Goal: Information Seeking & Learning: Learn about a topic

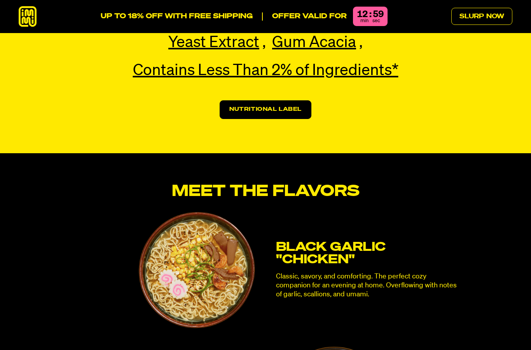
scroll to position [1947, 0]
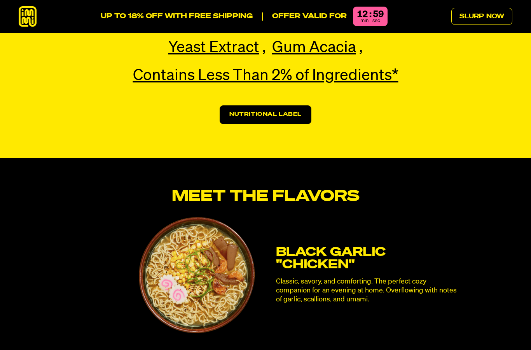
click at [349, 246] on h3 "Black Garlic "Chicken"" at bounding box center [368, 258] width 184 height 25
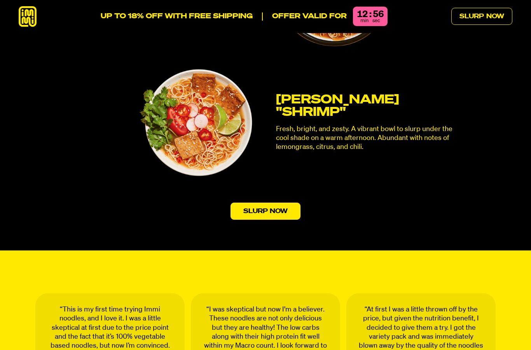
click at [283, 202] on link "Slurp Now" at bounding box center [265, 210] width 70 height 17
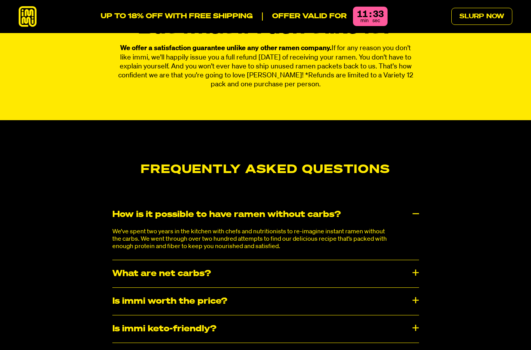
scroll to position [3920, 0]
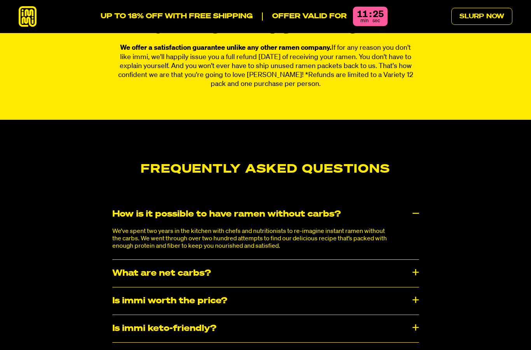
click at [418, 260] on div "What are net carbs?" at bounding box center [265, 273] width 307 height 27
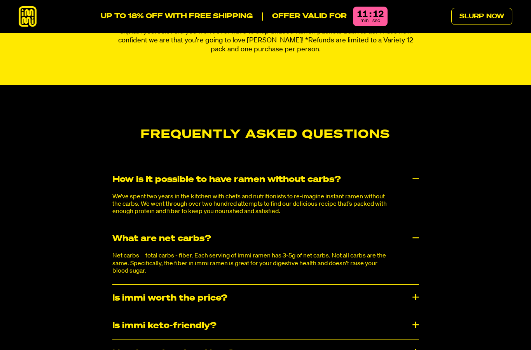
scroll to position [3957, 0]
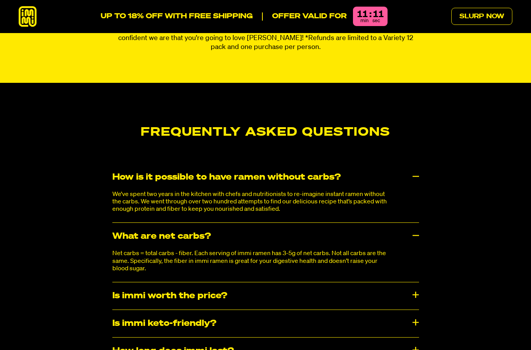
click at [418, 282] on div "Is immi worth the price?" at bounding box center [265, 295] width 307 height 27
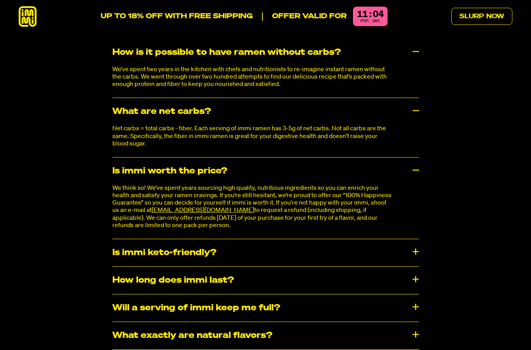
scroll to position [4082, 0]
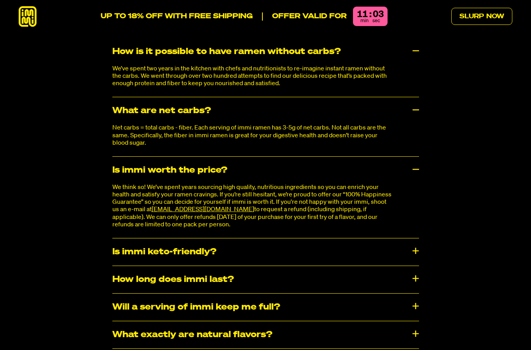
click at [418, 266] on div "How long does immi last?" at bounding box center [265, 279] width 307 height 27
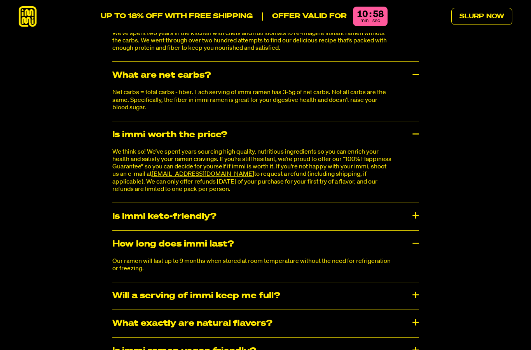
scroll to position [4118, 0]
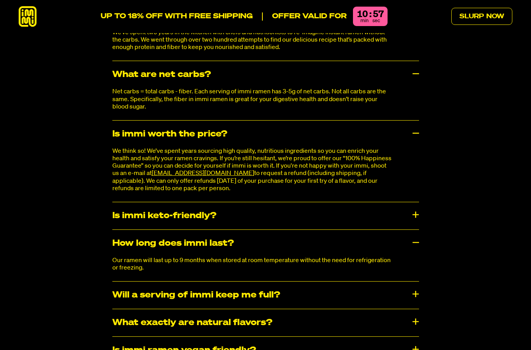
click at [417, 281] on div "Will a serving of immi keep me full?" at bounding box center [265, 294] width 307 height 27
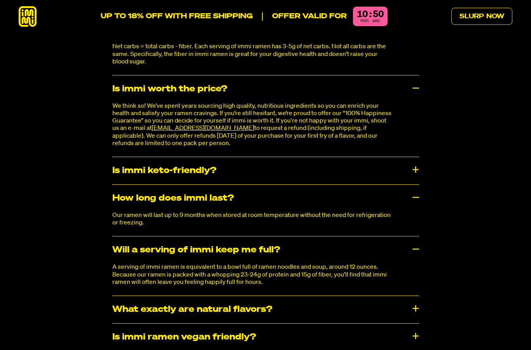
scroll to position [4177, 0]
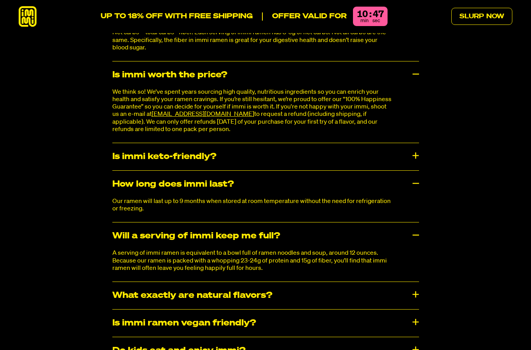
click at [415, 282] on div "What exactly are natural flavors?" at bounding box center [265, 295] width 307 height 27
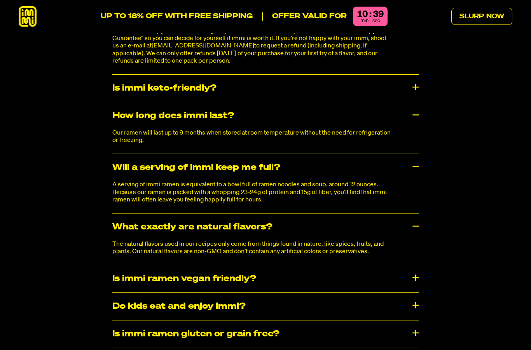
scroll to position [4252, 0]
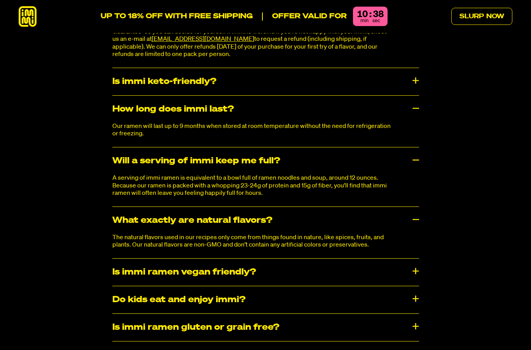
click at [417, 258] on div "Is immi ramen vegan friendly?" at bounding box center [265, 271] width 307 height 27
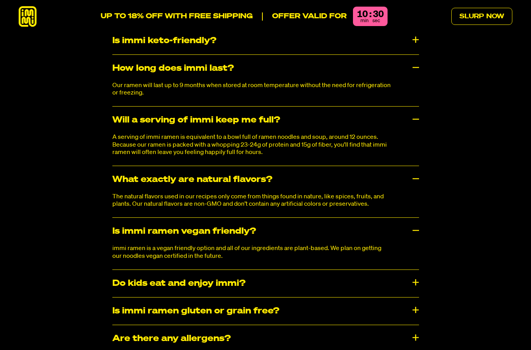
scroll to position [4296, 0]
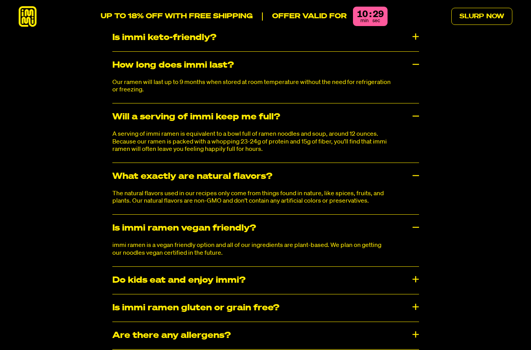
click at [415, 267] on div "Do kids eat and enjoy immi?" at bounding box center [265, 280] width 307 height 27
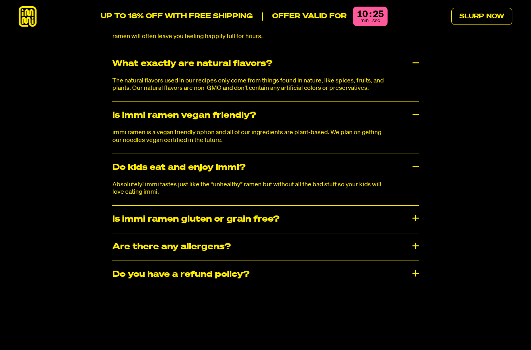
scroll to position [4409, 0]
click at [413, 205] on div "Is immi ramen gluten or grain free?" at bounding box center [265, 218] width 307 height 27
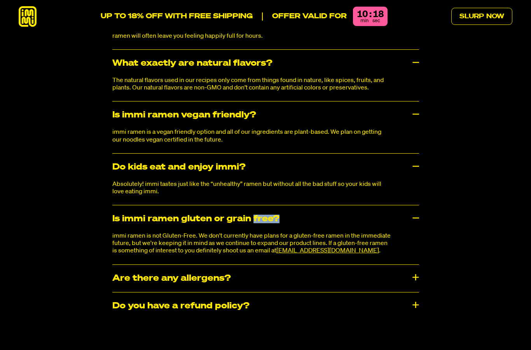
click at [429, 211] on div "Frequently Asked Questions How is it possible to have ramen without carbs? We’v…" at bounding box center [265, 1] width 531 height 654
click at [418, 265] on div "​​Are there any allergens?" at bounding box center [265, 278] width 307 height 27
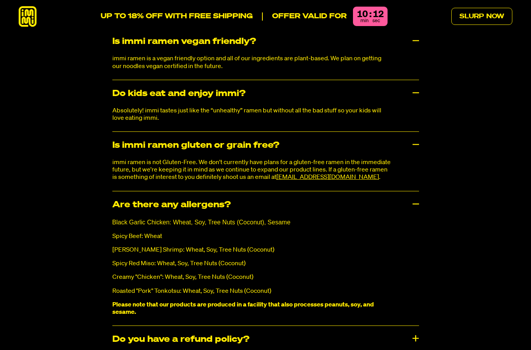
scroll to position [4483, 0]
click at [406, 326] on div "Do you have a refund policy?" at bounding box center [265, 339] width 307 height 27
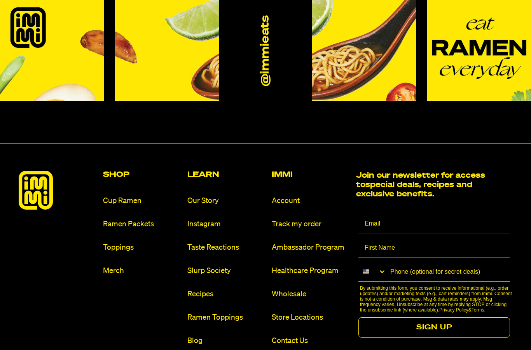
scroll to position [4933, 0]
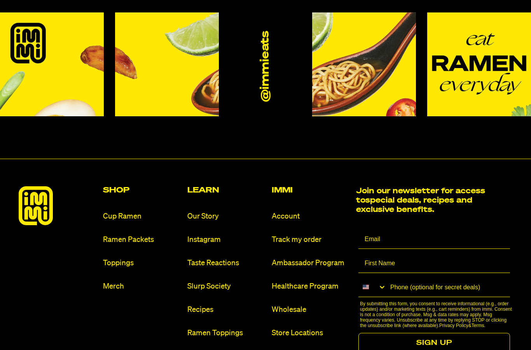
click at [217, 211] on link "Our Story" at bounding box center [226, 216] width 78 height 10
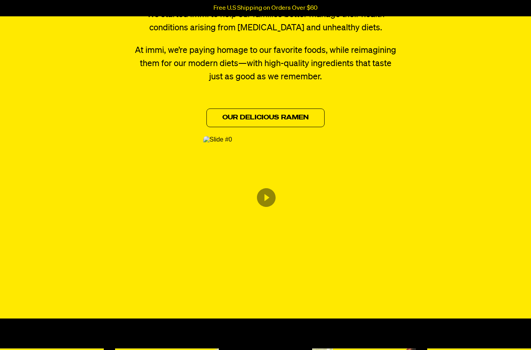
scroll to position [388, 0]
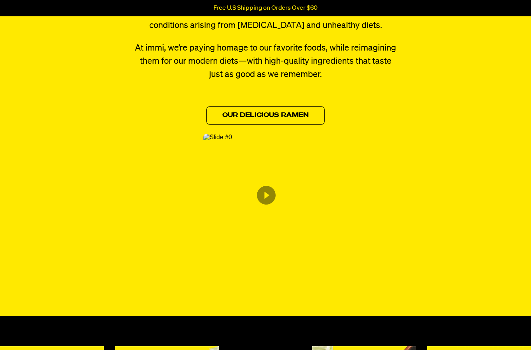
click at [261, 197] on icon "Content from Archive App" at bounding box center [266, 195] width 19 height 19
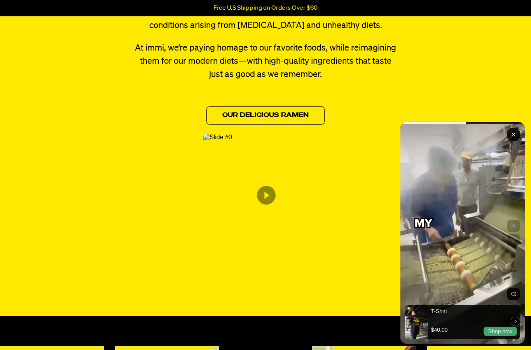
click at [511, 141] on rect "Exit" at bounding box center [513, 134] width 12 height 12
